Goal: Transaction & Acquisition: Download file/media

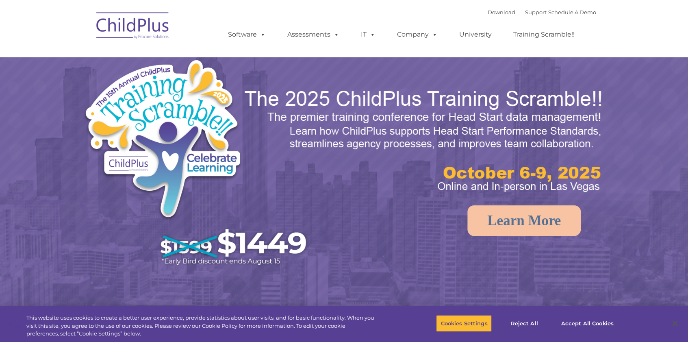
select select "MEDIUM"
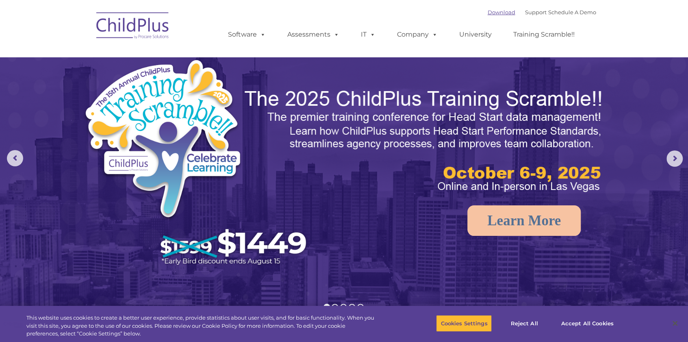
click at [487, 11] on link "Download" at bounding box center [501, 12] width 28 height 6
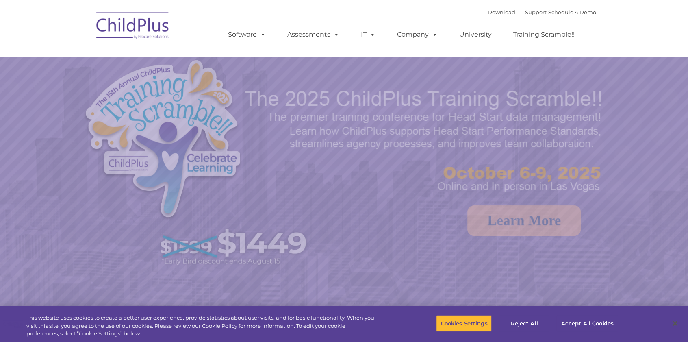
select select "MEDIUM"
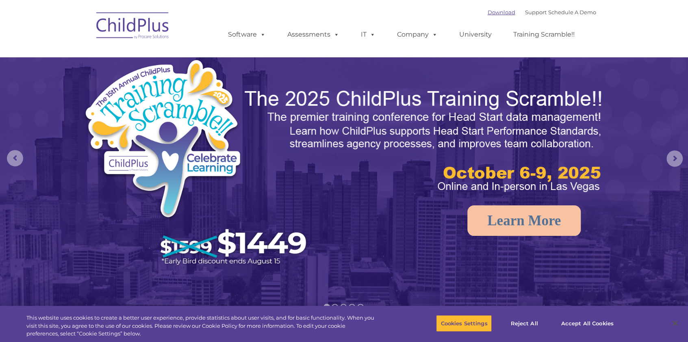
click at [487, 11] on link "Download" at bounding box center [501, 12] width 28 height 6
